Goal: Check status: Check status

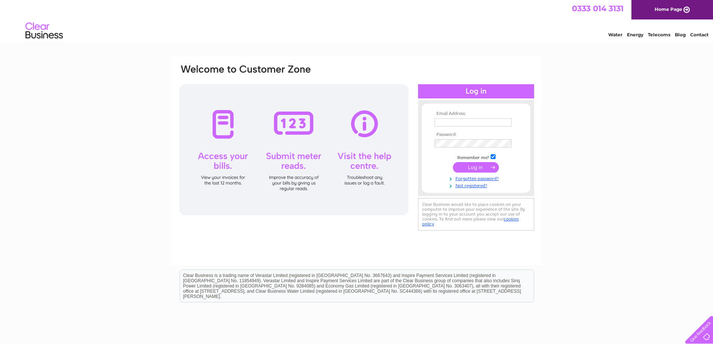
type input "corrinacostley@yahoo.co.uk"
click at [470, 166] on input "submit" at bounding box center [476, 167] width 46 height 10
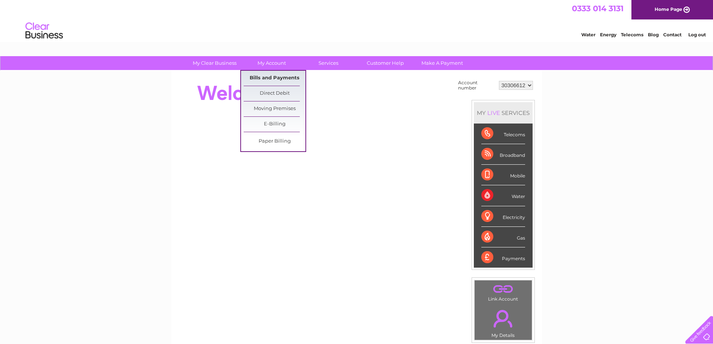
click at [268, 76] on link "Bills and Payments" at bounding box center [275, 78] width 62 height 15
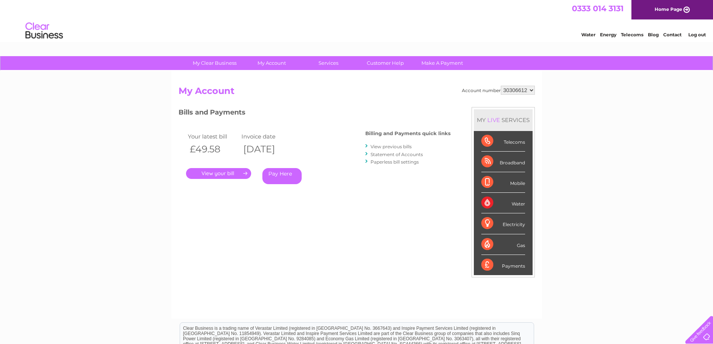
click at [222, 177] on link "." at bounding box center [218, 173] width 65 height 11
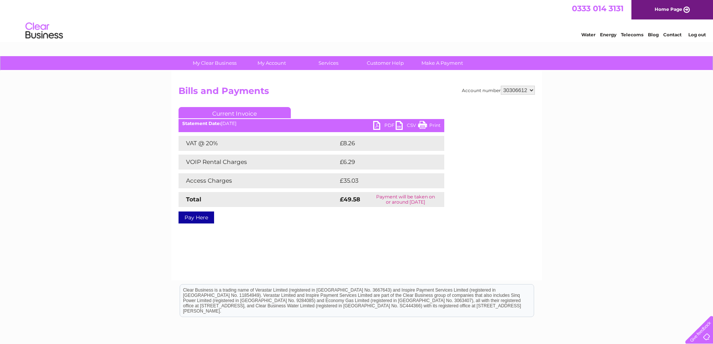
click at [380, 126] on link "PDF" at bounding box center [384, 126] width 22 height 11
